Goal: Find contact information: Find contact information

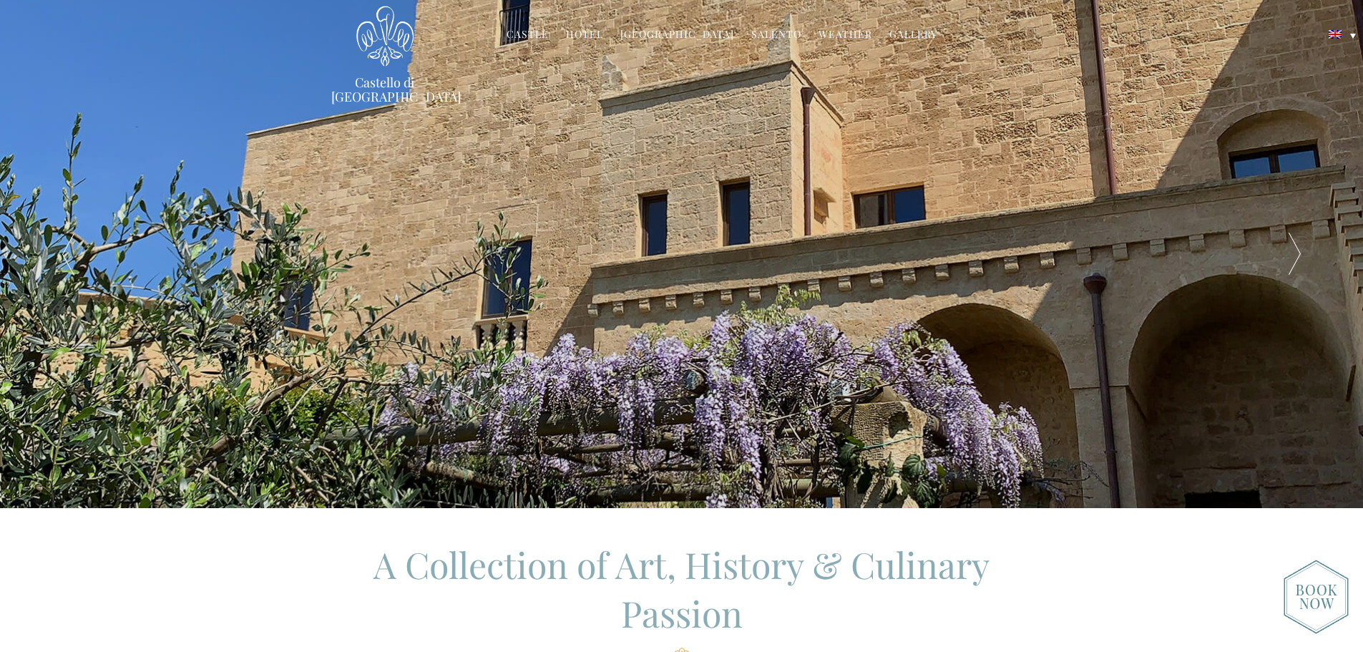
click at [580, 33] on link "Hotel" at bounding box center [584, 35] width 37 height 16
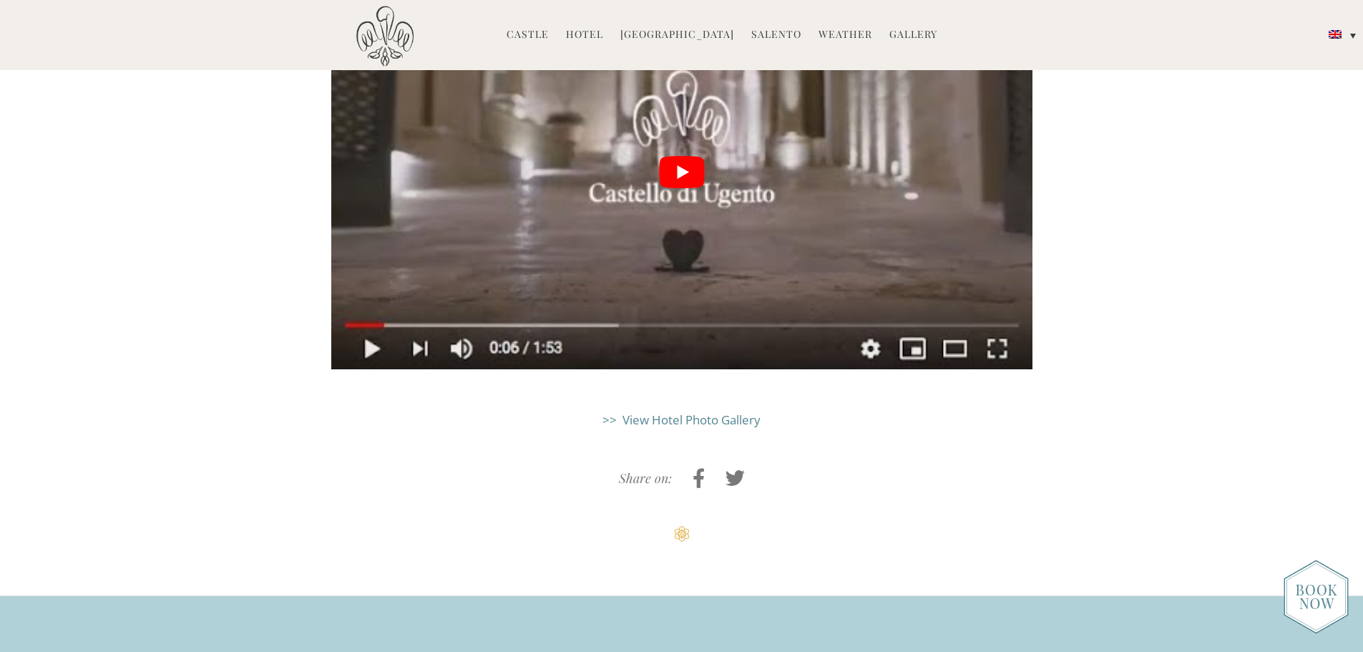
scroll to position [4077, 0]
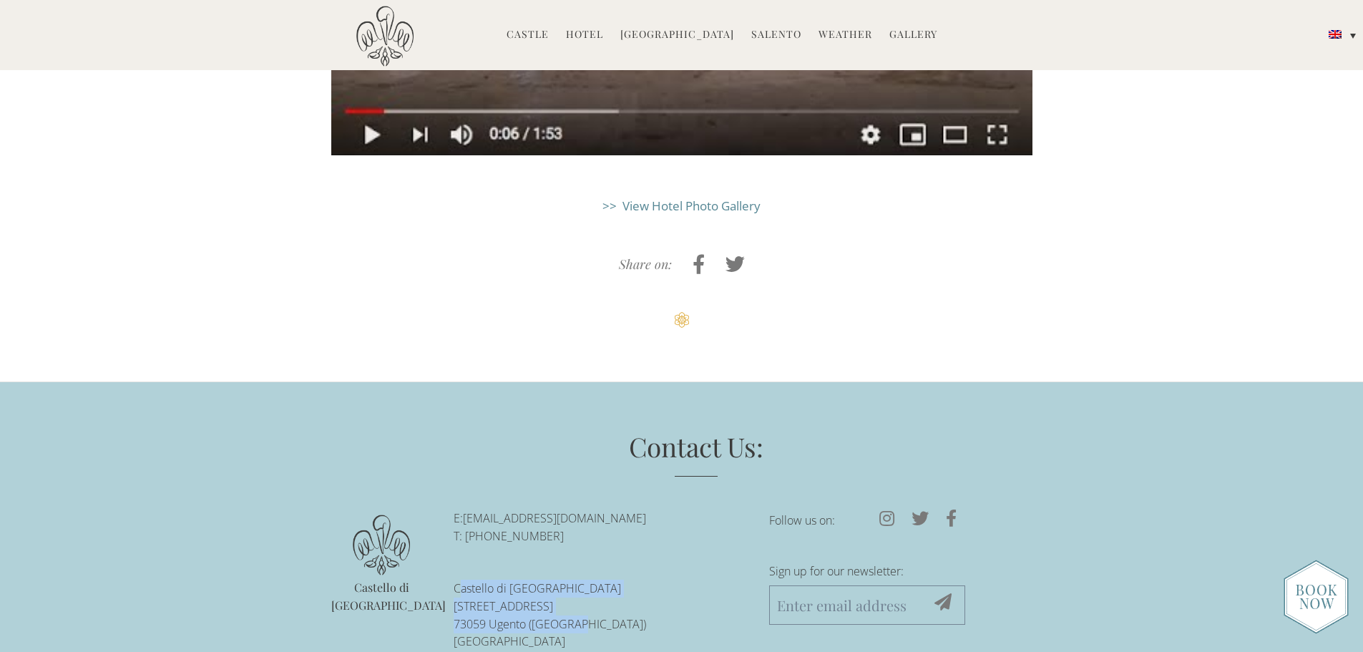
drag, startPoint x: 458, startPoint y: 485, endPoint x: 564, endPoint y: 522, distance: 112.0
click at [564, 580] on p "[GEOGRAPHIC_DATA][STREET_ADDRESS][GEOGRAPHIC_DATA][GEOGRAPHIC_DATA]" at bounding box center [601, 615] width 294 height 71
click at [479, 580] on p "[GEOGRAPHIC_DATA][STREET_ADDRESS][GEOGRAPHIC_DATA][GEOGRAPHIC_DATA]" at bounding box center [601, 615] width 294 height 71
drag, startPoint x: 452, startPoint y: 486, endPoint x: 586, endPoint y: 526, distance: 139.7
click at [586, 526] on ul "E: [EMAIL_ADDRESS][DOMAIN_NAME] T: +39-0833-1850-[GEOGRAPHIC_DATA][STREET_ADDRE…" at bounding box center [601, 611] width 316 height 205
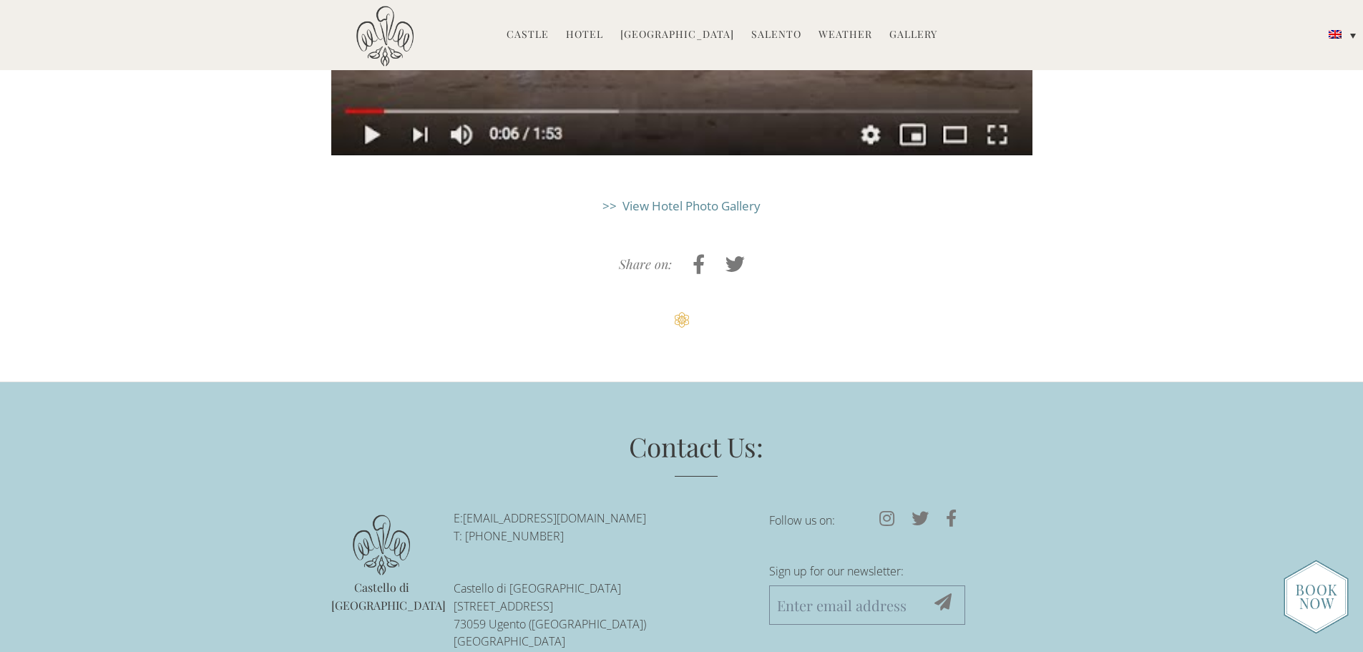
drag, startPoint x: 477, startPoint y: 497, endPoint x: 350, endPoint y: 343, distance: 200.2
click at [350, 428] on ul "Contact Us:" at bounding box center [681, 452] width 701 height 49
drag, startPoint x: 454, startPoint y: 489, endPoint x: 588, endPoint y: 520, distance: 137.4
click at [588, 580] on p "[GEOGRAPHIC_DATA][STREET_ADDRESS][GEOGRAPHIC_DATA][GEOGRAPHIC_DATA]" at bounding box center [601, 615] width 294 height 71
